Goal: Transaction & Acquisition: Subscribe to service/newsletter

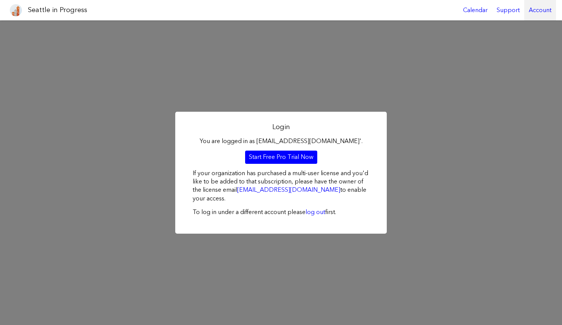
click at [537, 9] on div "Account" at bounding box center [540, 10] width 32 height 20
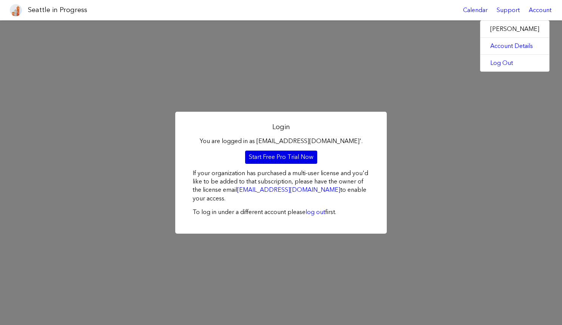
click at [270, 156] on link "Start Free Pro Trial Now" at bounding box center [281, 157] width 72 height 13
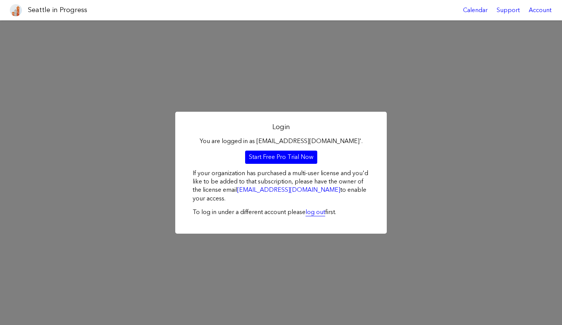
click at [309, 213] on link "log out" at bounding box center [315, 211] width 20 height 7
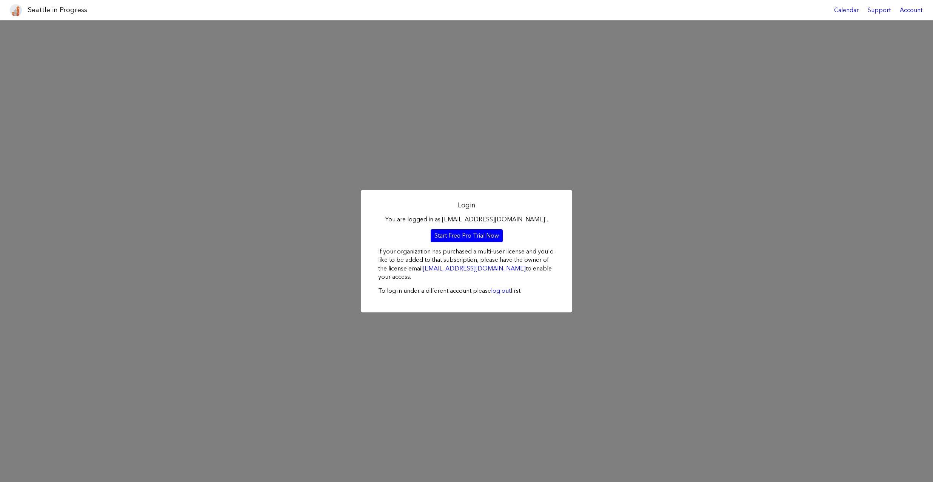
click at [572, 309] on div "Login You are logged in as [EMAIL_ADDRESS][DOMAIN_NAME]'. Start Free Pro Trial …" at bounding box center [466, 250] width 933 height 461
click at [604, 178] on div "Login You are logged in as [EMAIL_ADDRESS][DOMAIN_NAME]'. Start Free Pro Trial …" at bounding box center [466, 250] width 933 height 461
click at [441, 233] on link "Start Free Pro Trial Now" at bounding box center [467, 235] width 72 height 13
